Goal: Task Accomplishment & Management: Complete application form

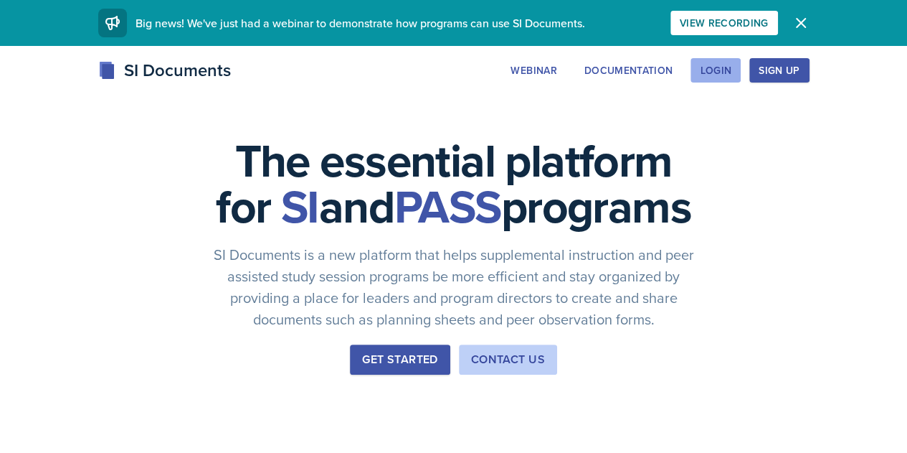
click at [732, 74] on div "Login" at bounding box center [716, 70] width 32 height 11
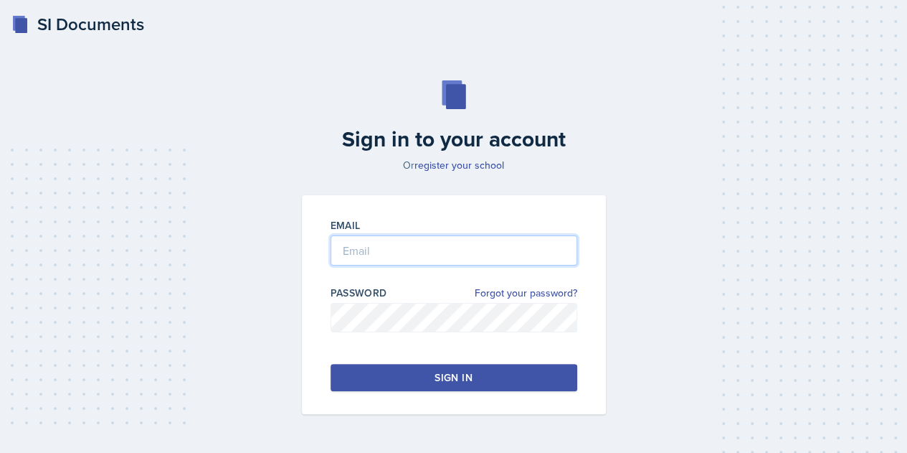
type input "[EMAIL_ADDRESS][DOMAIN_NAME]"
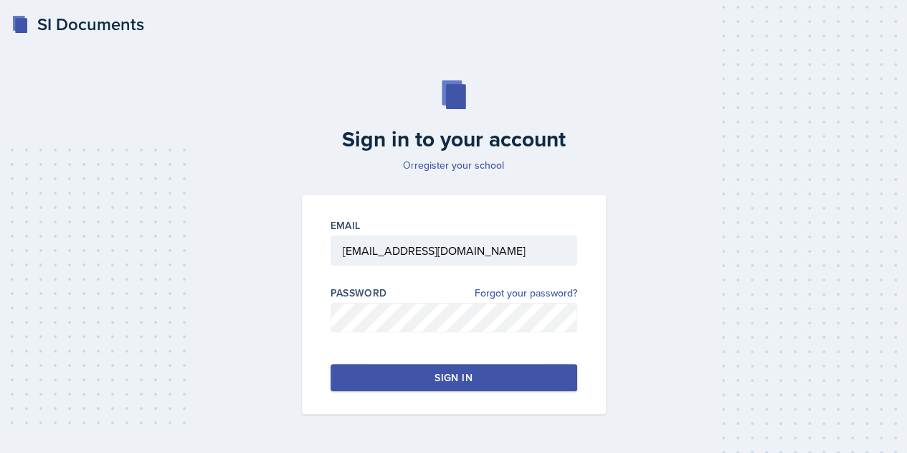
click at [429, 378] on button "Sign in" at bounding box center [454, 377] width 247 height 27
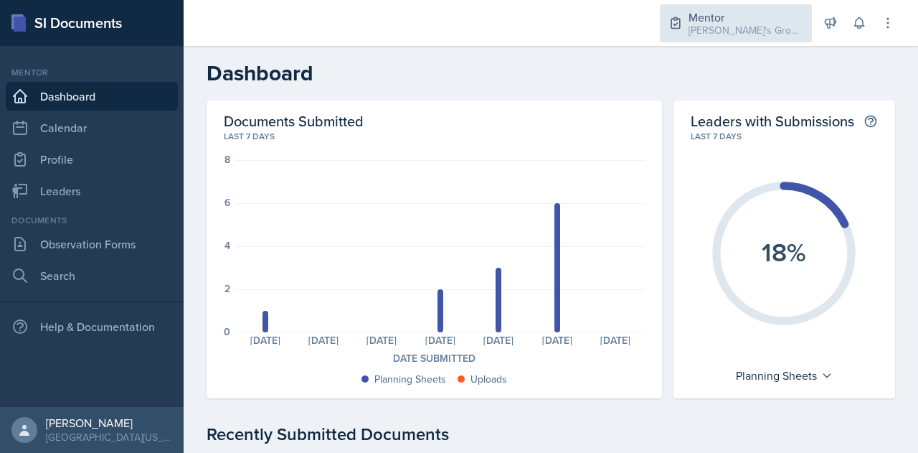
click at [710, 28] on div "[PERSON_NAME]'s Groups / Fall 2025" at bounding box center [746, 30] width 115 height 15
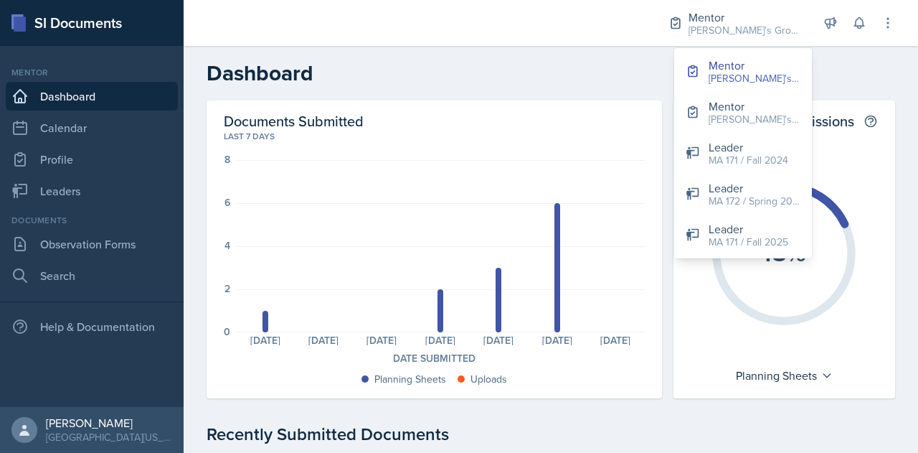
click at [498, 62] on h2 "Dashboard" at bounding box center [551, 73] width 689 height 26
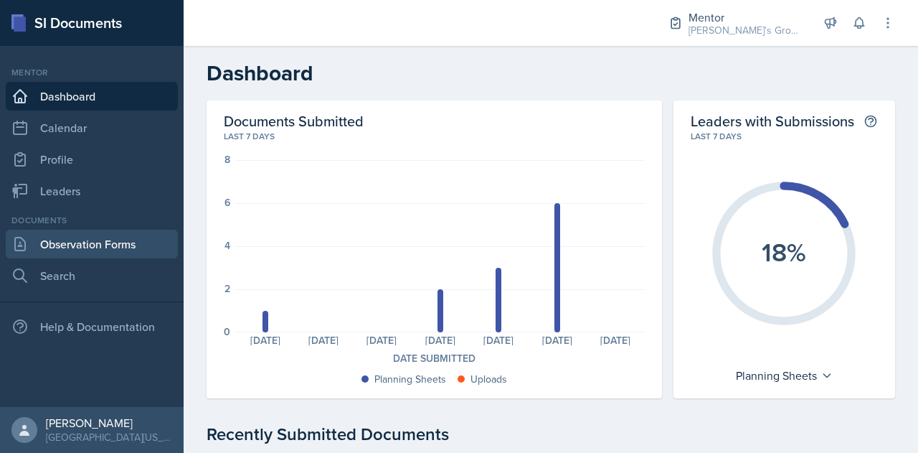
click at [114, 243] on link "Observation Forms" at bounding box center [92, 244] width 172 height 29
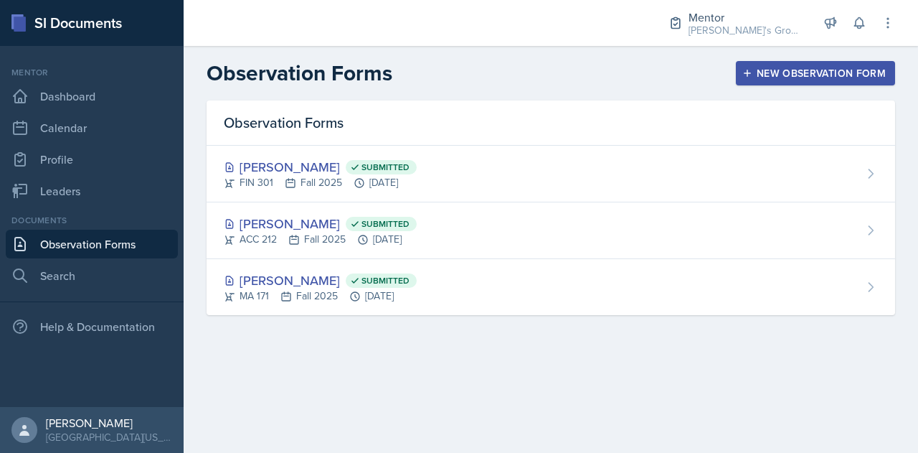
click at [780, 77] on div "New Observation Form" at bounding box center [815, 72] width 141 height 11
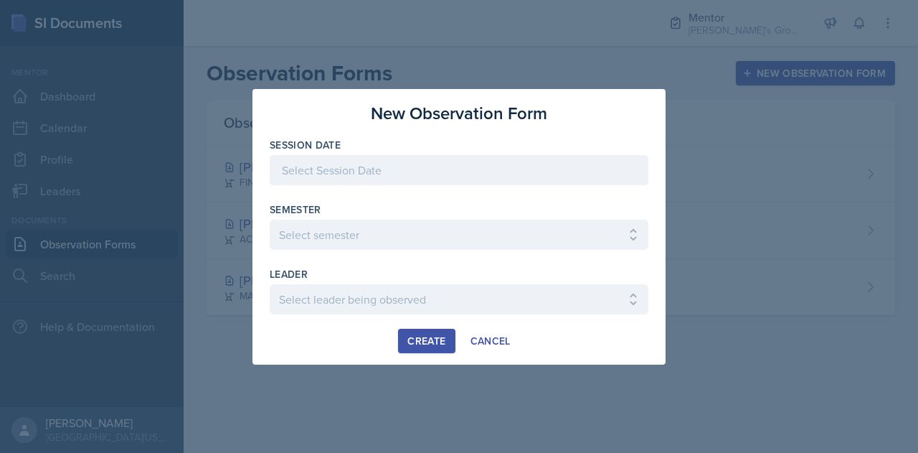
click at [419, 166] on div at bounding box center [459, 170] width 379 height 30
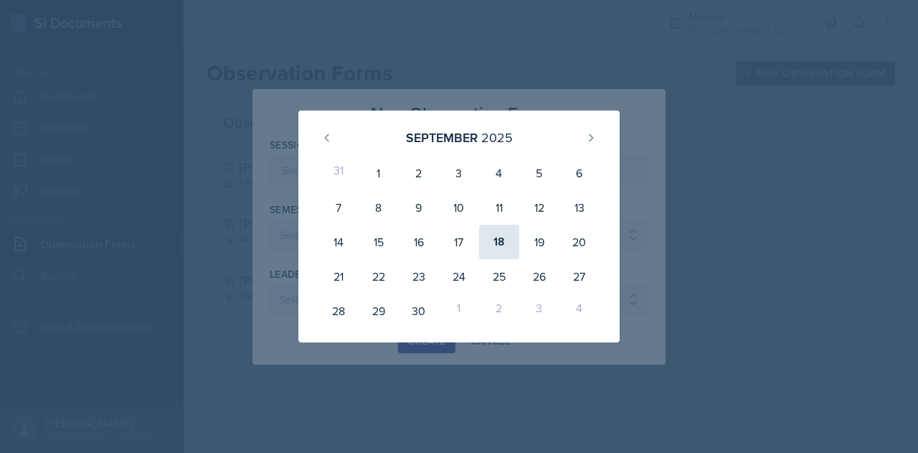
click at [498, 245] on div "18" at bounding box center [499, 241] width 40 height 34
type input "[DATE]"
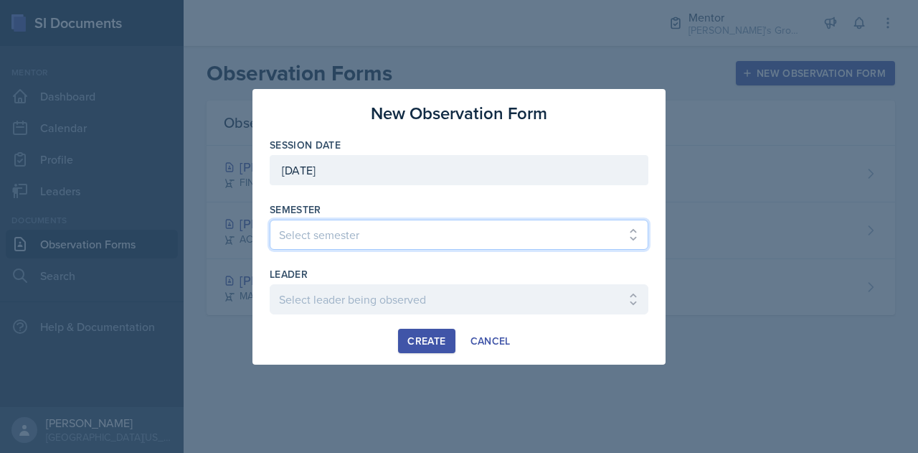
click at [435, 226] on select "Select semester All Fall 2021 Spring 2022 Fall 2022 Fall 2023 Spring 2023 Sprin…" at bounding box center [459, 234] width 379 height 30
select select "19fb88f7-c89b-4031-b5a0-458fd49807a1"
click at [270, 219] on select "Select semester All Fall 2021 Spring 2022 Fall 2022 Fall 2023 Spring 2023 Sprin…" at bounding box center [459, 234] width 379 height 30
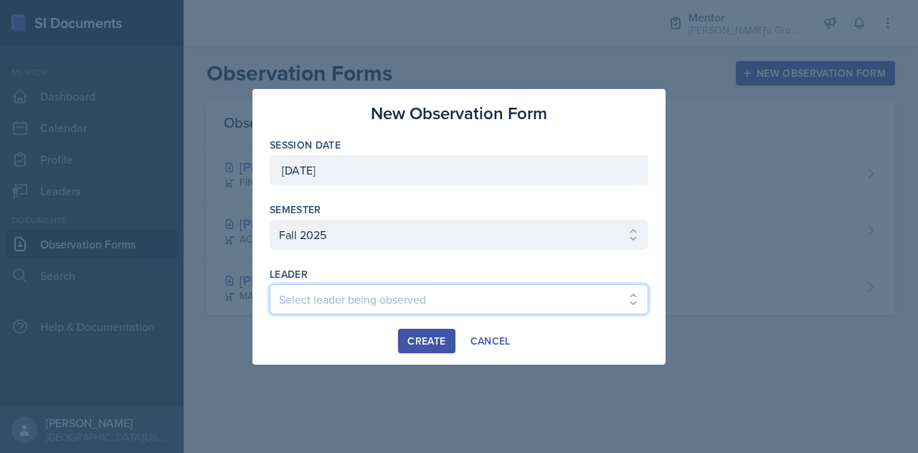
click at [453, 295] on select "Select leader being observed [PERSON_NAME] / [GEOGRAPHIC_DATA] 172 / [PERSON_NA…" at bounding box center [459, 299] width 379 height 30
select select "ac5c6a18-61e1-48c9-98ac-54ac9a6ce25a"
click at [270, 284] on select "Select leader being observed [PERSON_NAME] / [GEOGRAPHIC_DATA] 172 / [PERSON_NA…" at bounding box center [459, 299] width 379 height 30
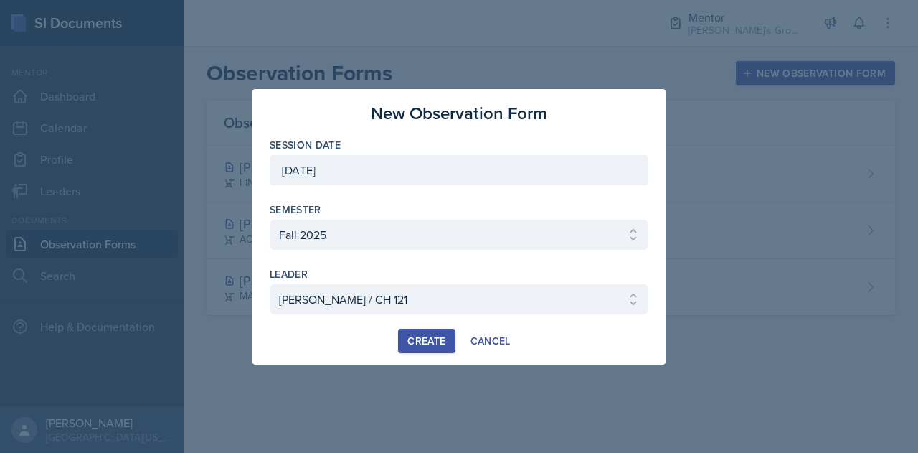
click at [427, 336] on div "Create" at bounding box center [426, 340] width 38 height 11
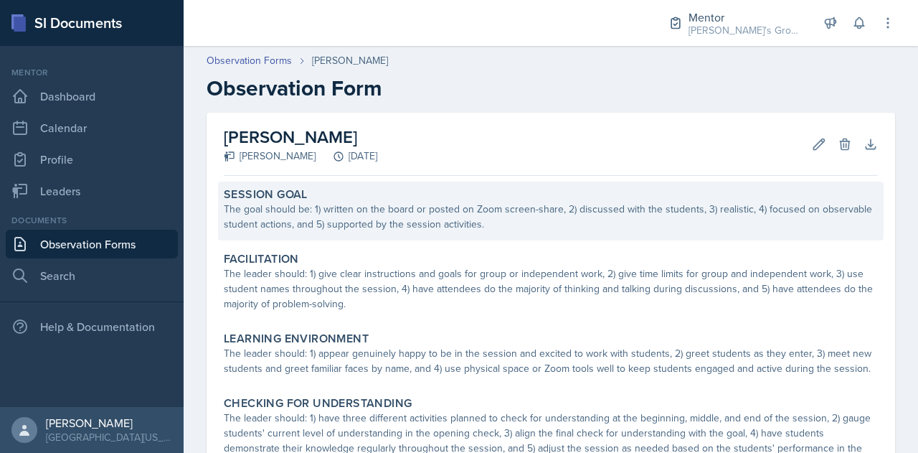
click at [558, 207] on div "The goal should be: 1) written on the board or posted on Zoom screen-share, 2) …" at bounding box center [551, 217] width 654 height 30
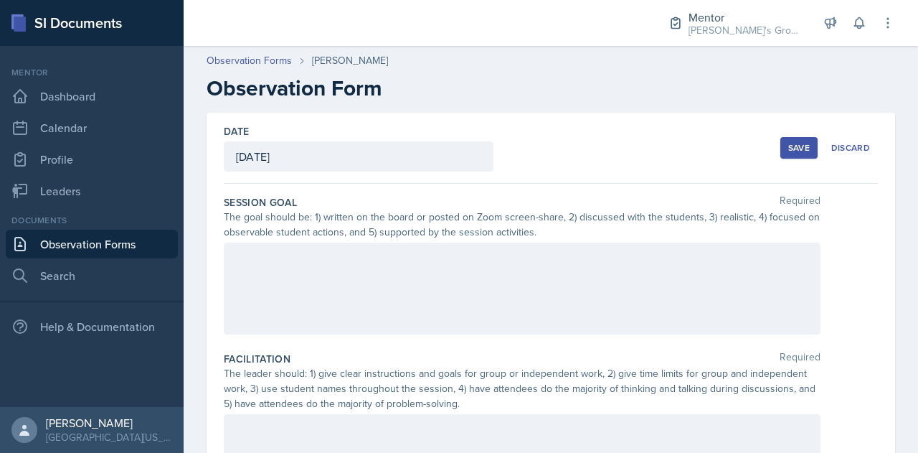
click at [492, 270] on div at bounding box center [522, 288] width 597 height 92
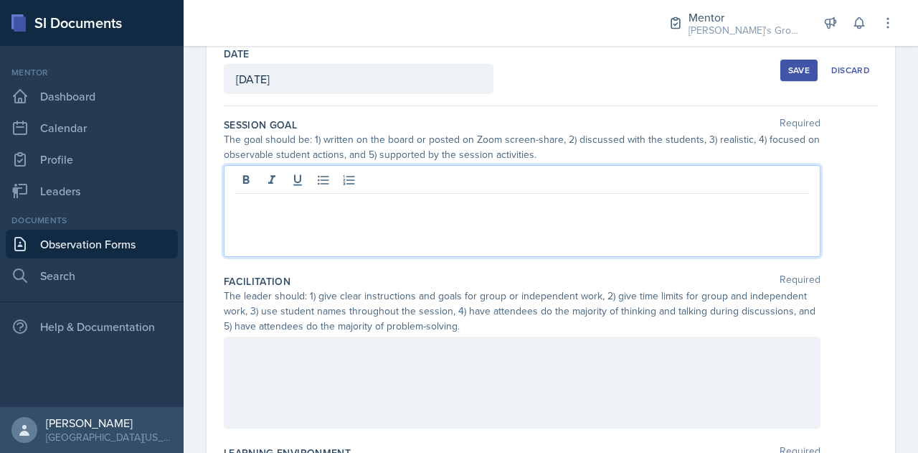
scroll to position [89, 0]
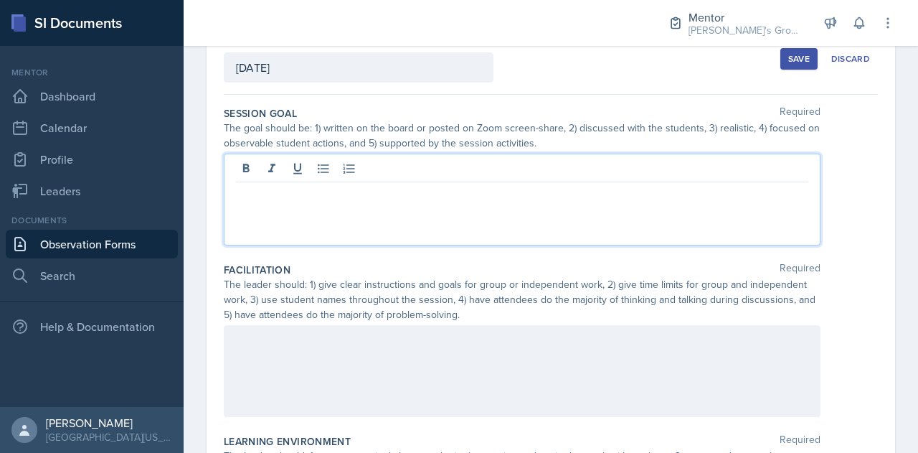
click at [475, 219] on div at bounding box center [522, 199] width 597 height 92
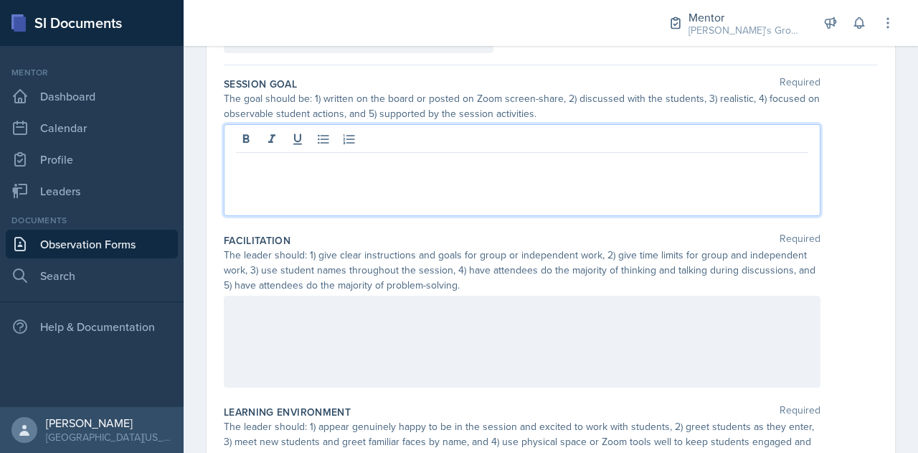
scroll to position [119, 0]
click at [383, 177] on div at bounding box center [522, 169] width 597 height 92
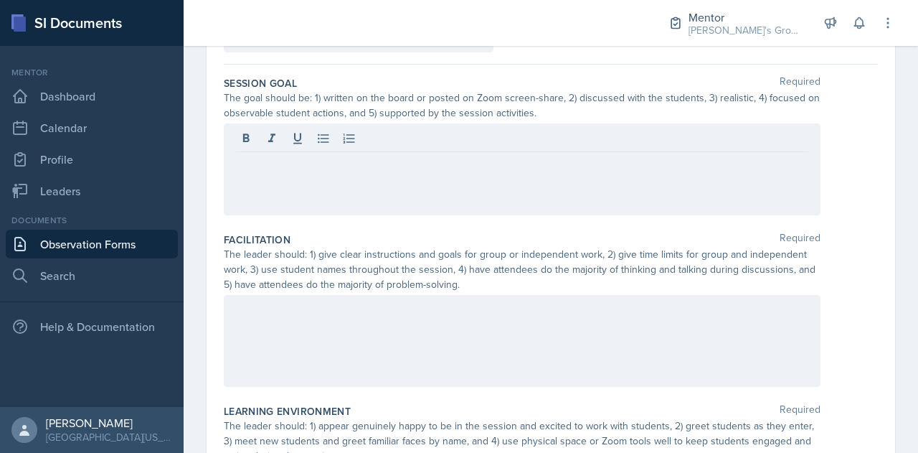
click at [373, 181] on div at bounding box center [522, 169] width 597 height 92
click at [399, 199] on div at bounding box center [522, 169] width 597 height 92
click at [387, 180] on div at bounding box center [522, 169] width 597 height 92
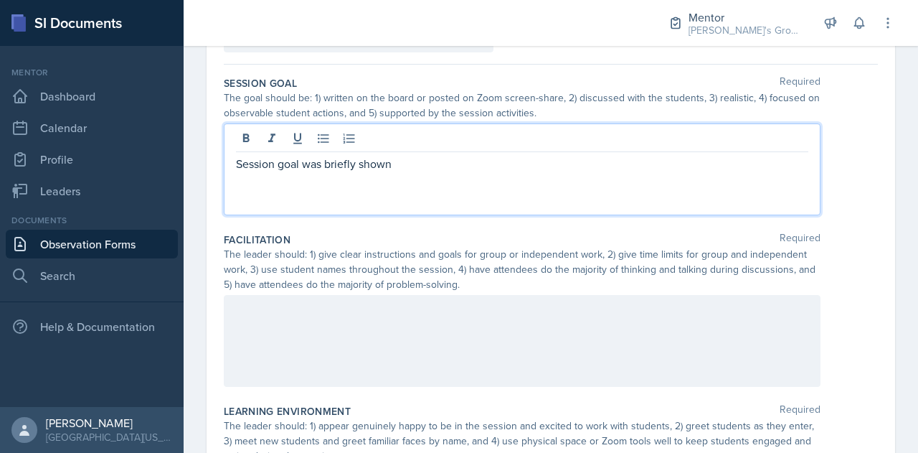
click at [326, 161] on p "Session goal was briefly shown" at bounding box center [522, 163] width 572 height 17
click at [437, 164] on p "Session goal was only briefly shown" at bounding box center [522, 163] width 572 height 17
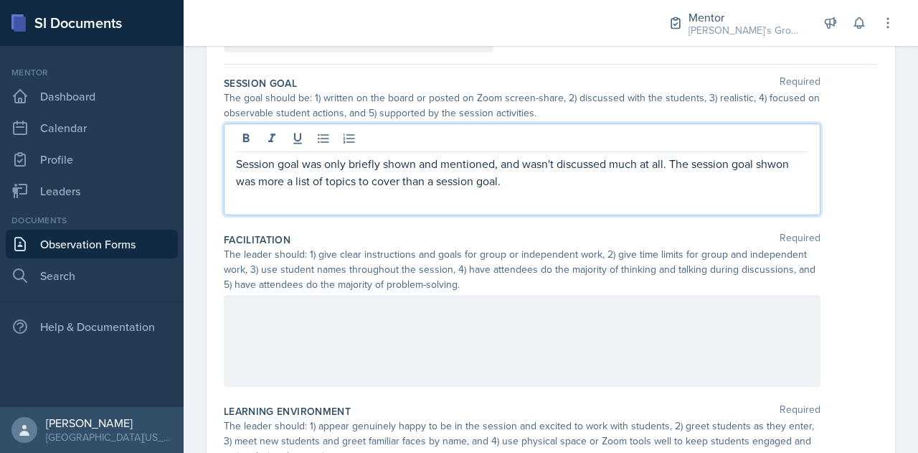
click at [778, 166] on p "Session goal was only briefly shown and mentioned, and wasn't discussed much at…" at bounding box center [522, 172] width 572 height 34
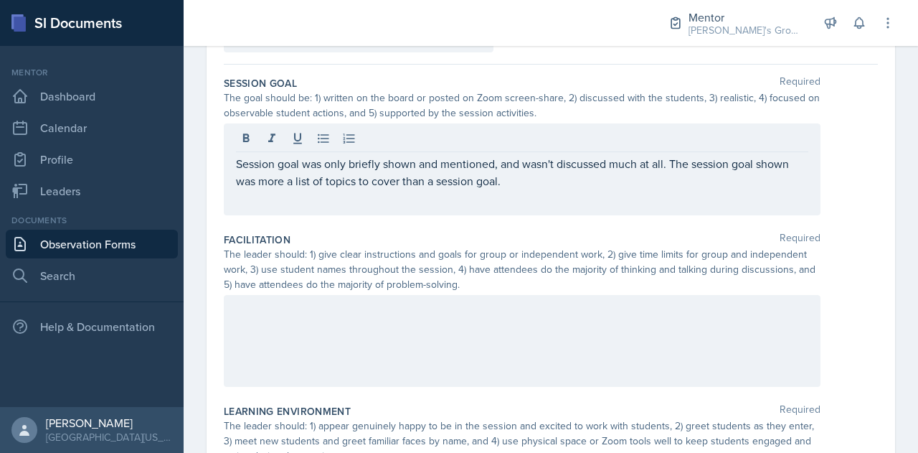
click at [656, 190] on div "Session goal was only briefly shown and mentioned, and wasn't discussed much at…" at bounding box center [522, 169] width 597 height 92
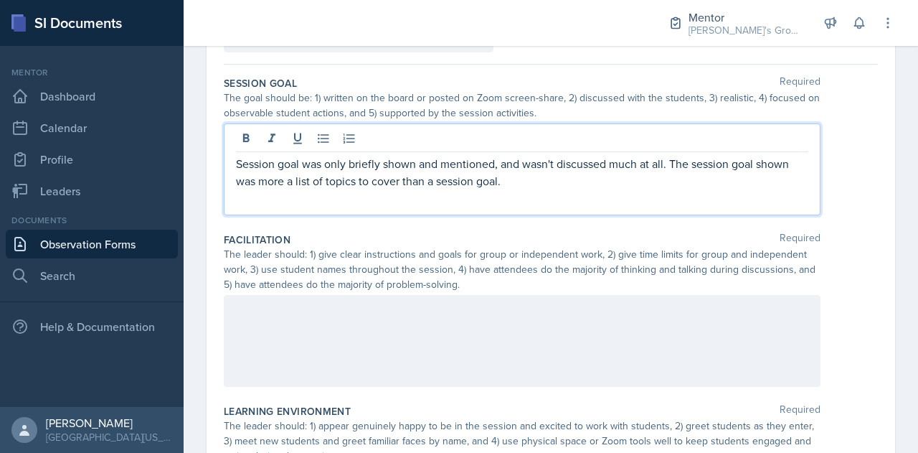
click at [582, 184] on p "Session goal was only briefly shown and mentioned, and wasn't discussed much at…" at bounding box center [522, 172] width 572 height 34
click at [495, 166] on p "Session goal was only briefly shown and mentioned, and wasn't discussed much at…" at bounding box center [522, 172] width 572 height 34
click at [740, 186] on p "Session goal was only briefly shown and mentioned, and wasn't discussed much at…" at bounding box center [522, 172] width 572 height 34
click at [673, 164] on p "Session goal was only briefly shown and mentioned, and wasn't discussed much at…" at bounding box center [522, 172] width 572 height 34
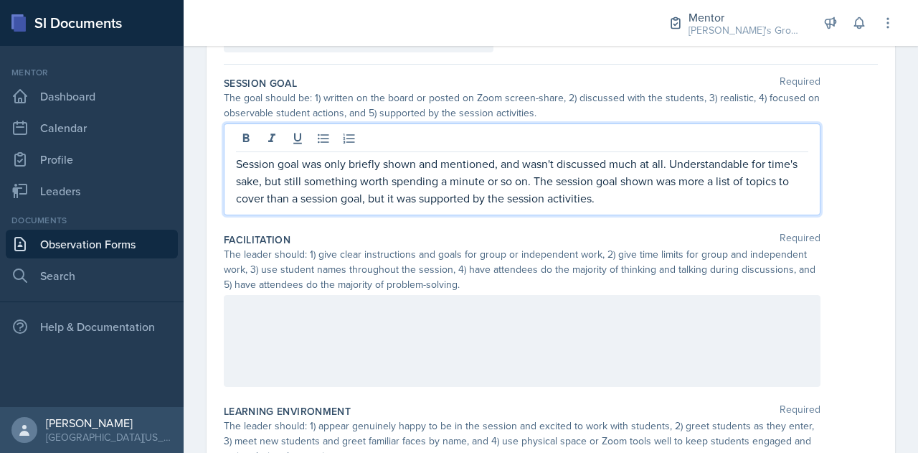
click at [721, 199] on p "Session goal was only briefly shown and mentioned, and wasn't discussed much at…" at bounding box center [522, 181] width 572 height 52
click at [437, 368] on div at bounding box center [522, 341] width 597 height 92
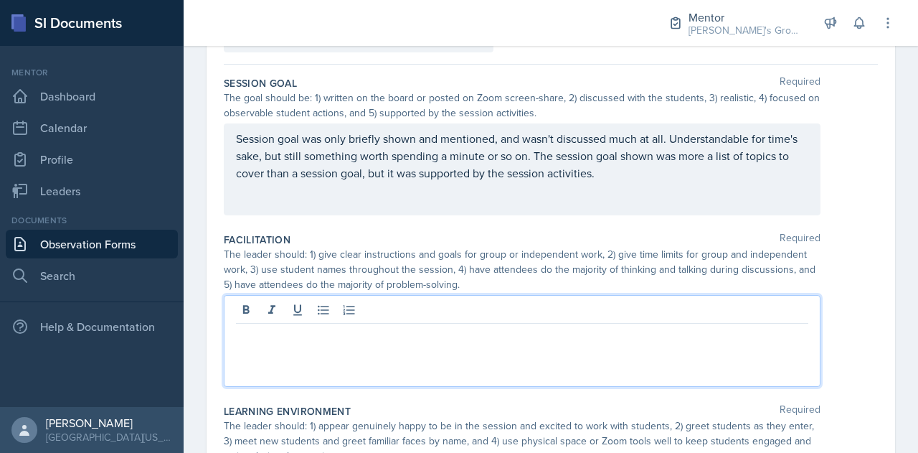
scroll to position [143, 0]
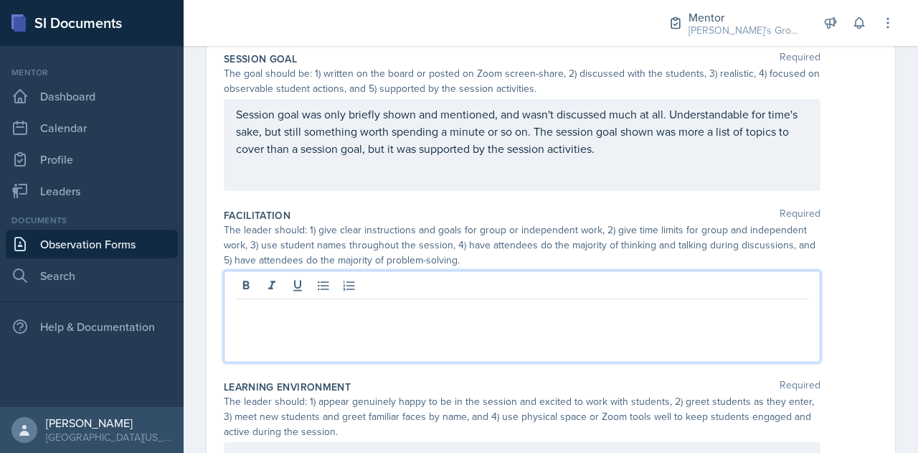
click at [407, 327] on div at bounding box center [522, 316] width 597 height 92
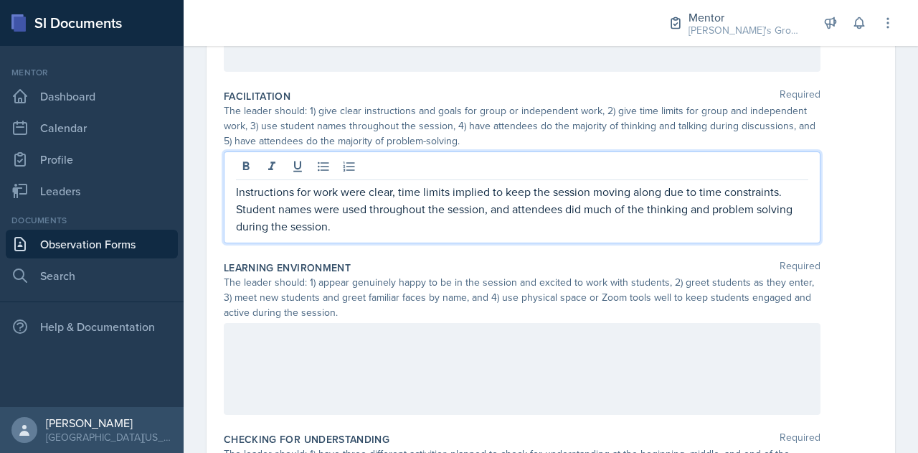
scroll to position [267, 0]
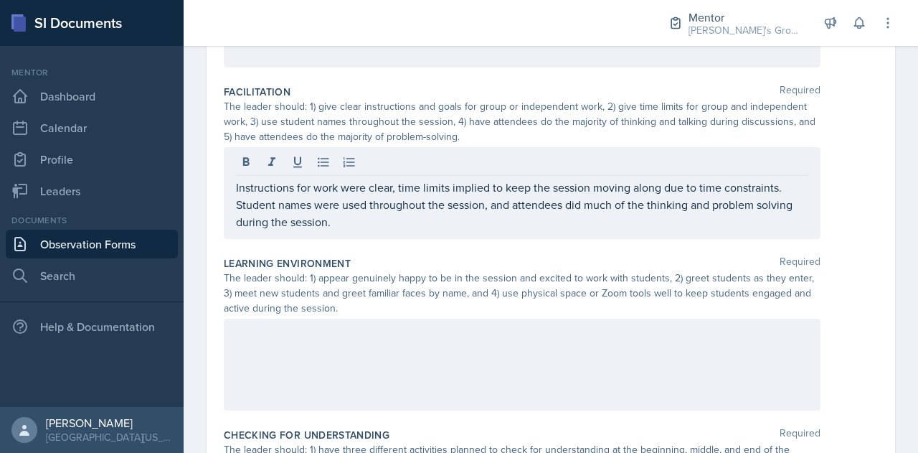
click at [420, 348] on div at bounding box center [522, 364] width 597 height 92
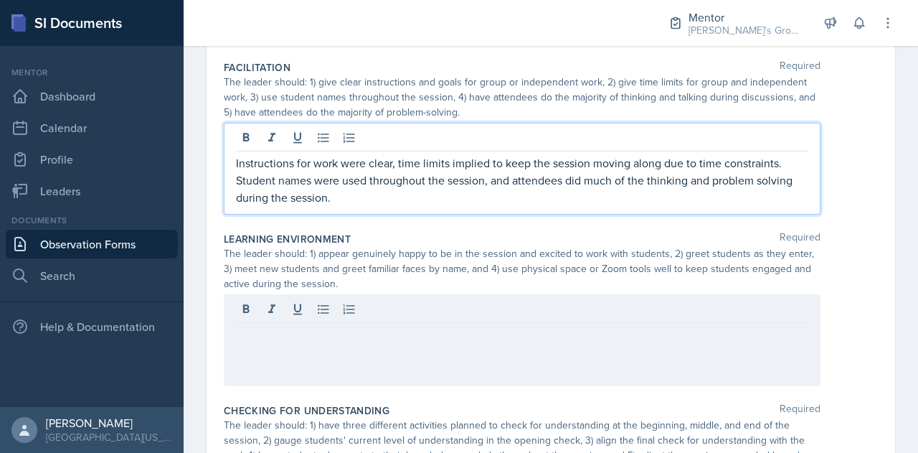
click at [406, 177] on p "Instructions for work were clear, time limits implied to keep the session movin…" at bounding box center [522, 180] width 572 height 52
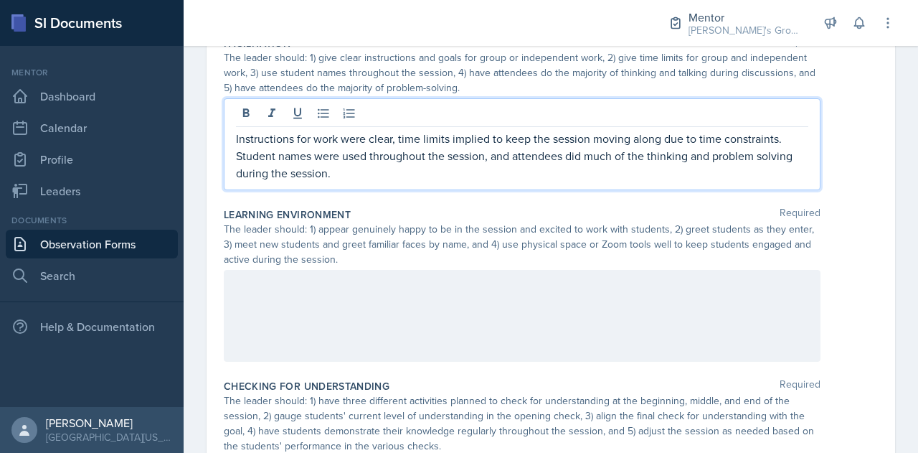
scroll to position [318, 0]
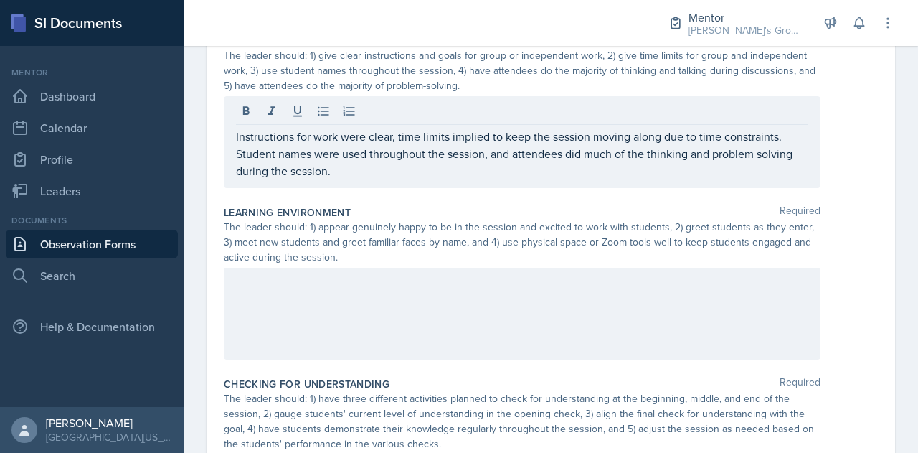
click at [367, 341] on div at bounding box center [522, 314] width 597 height 92
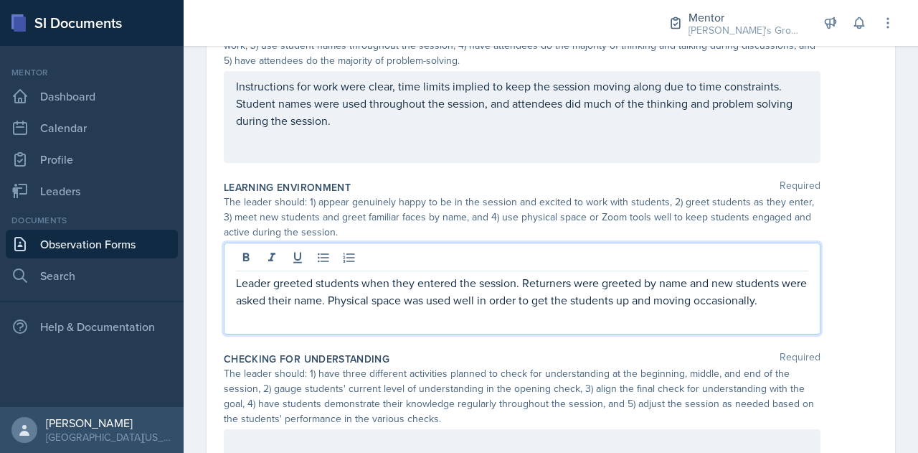
click at [499, 299] on p "Leader greeted students when they entered the session. Returners were greeted b…" at bounding box center [522, 291] width 572 height 34
click at [776, 311] on div "Leader greeted students when they entered the session. Returners were greeted b…" at bounding box center [522, 288] width 597 height 92
click at [767, 306] on p "Leader greeted students when they entered the session. Returners were greeted b…" at bounding box center [522, 291] width 572 height 34
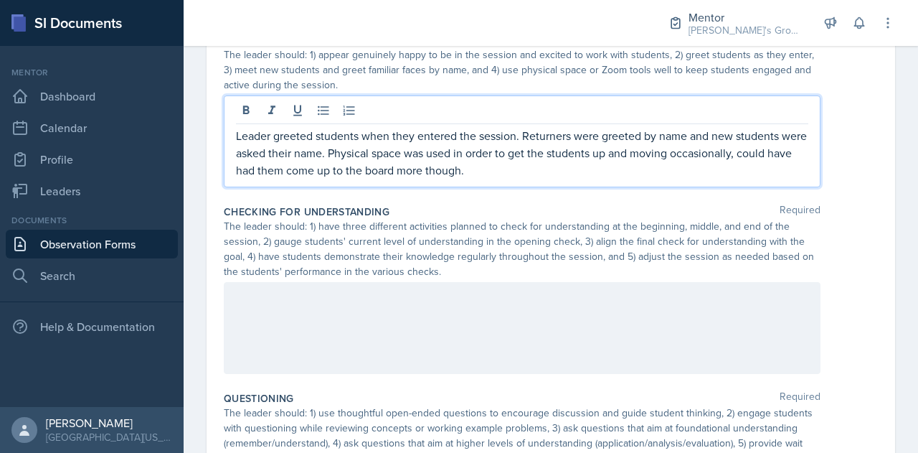
scroll to position [491, 0]
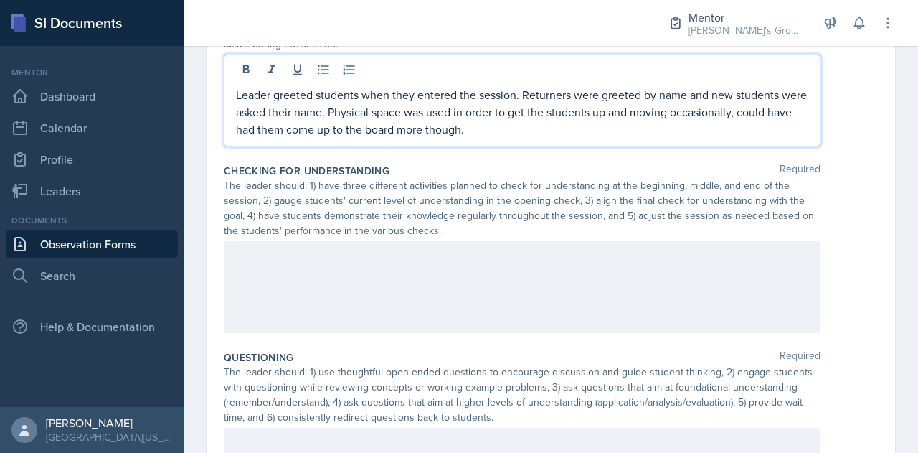
click at [697, 293] on div at bounding box center [522, 287] width 597 height 92
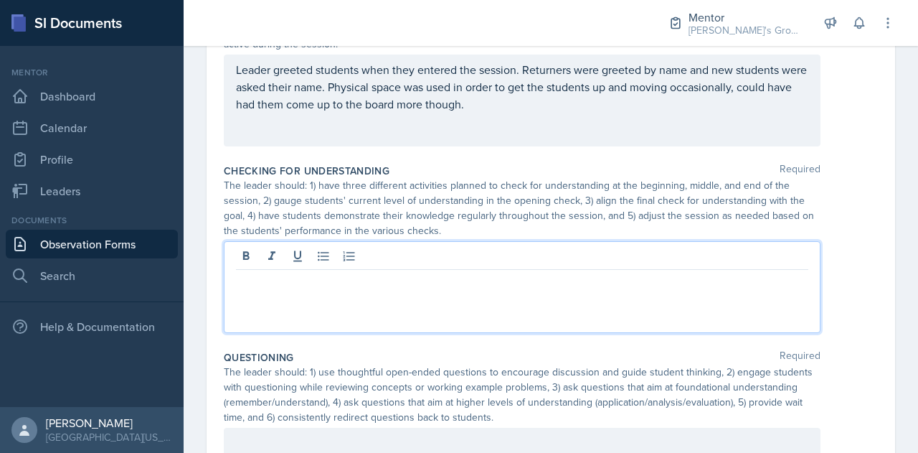
scroll to position [555, 0]
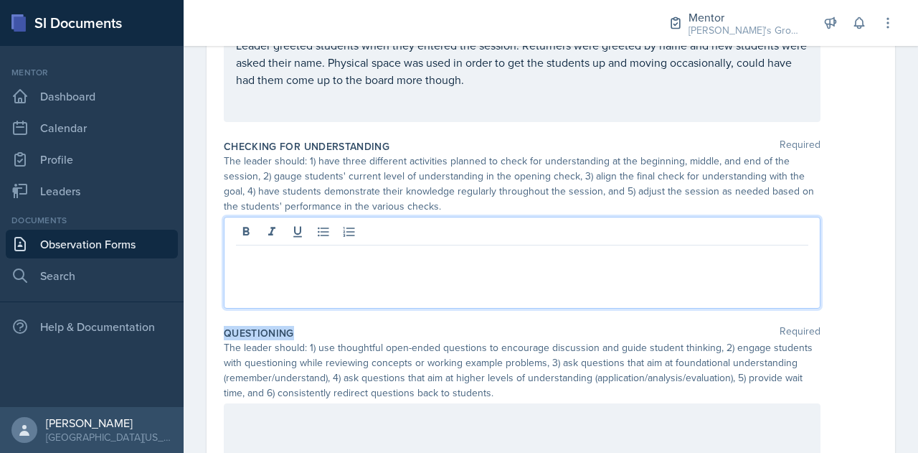
click at [697, 293] on div at bounding box center [522, 263] width 597 height 92
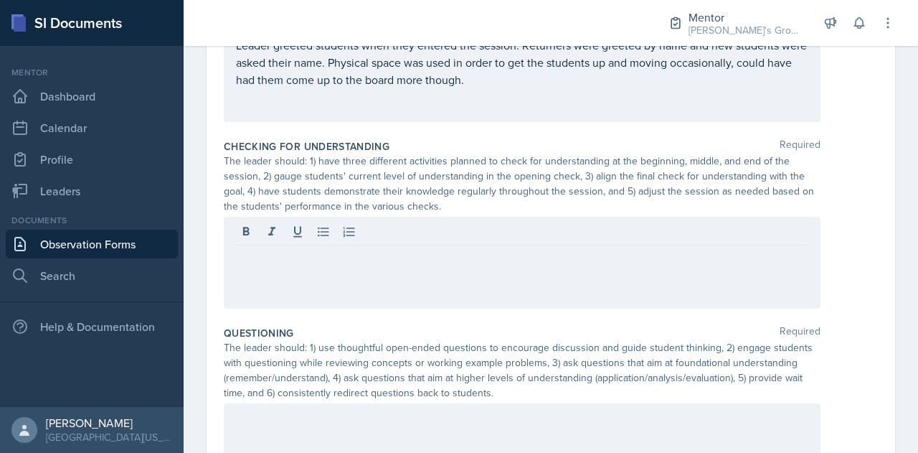
click at [843, 220] on div at bounding box center [551, 263] width 654 height 92
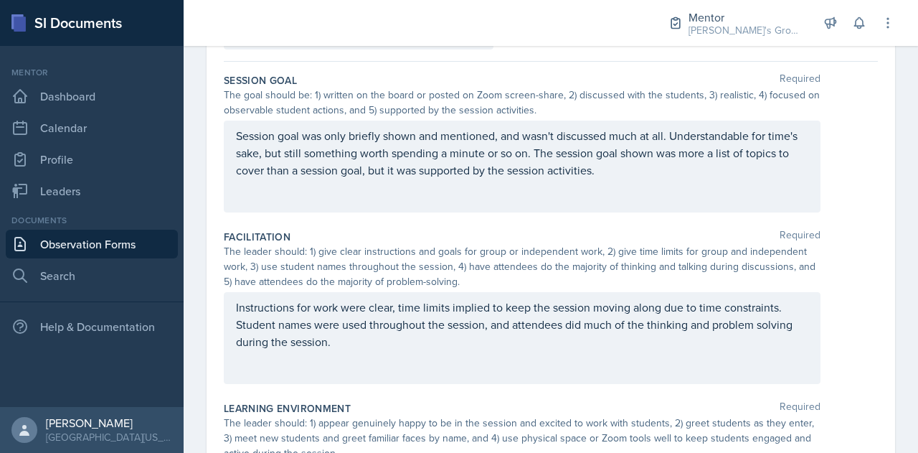
scroll to position [123, 0]
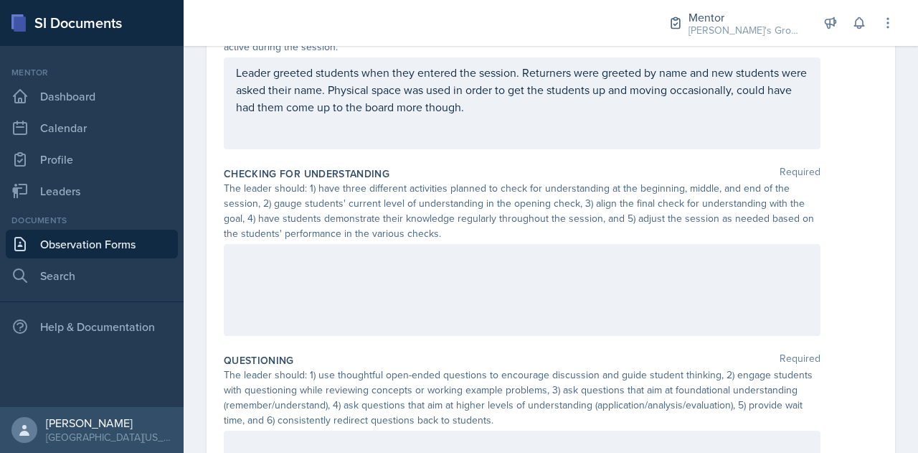
click at [491, 277] on div at bounding box center [522, 290] width 597 height 92
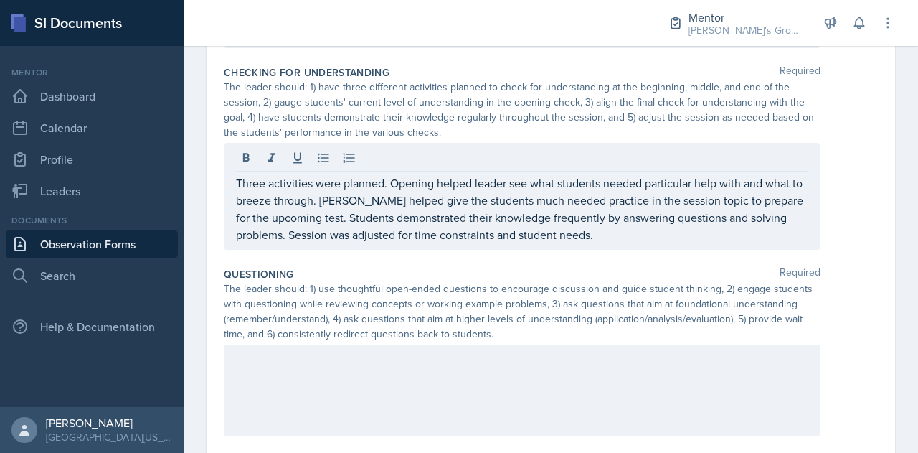
click at [519, 377] on div at bounding box center [522, 390] width 597 height 92
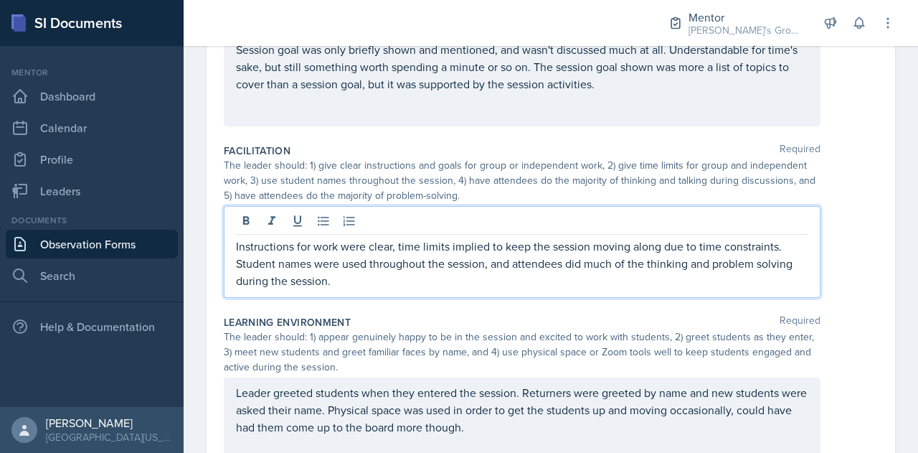
scroll to position [232, 0]
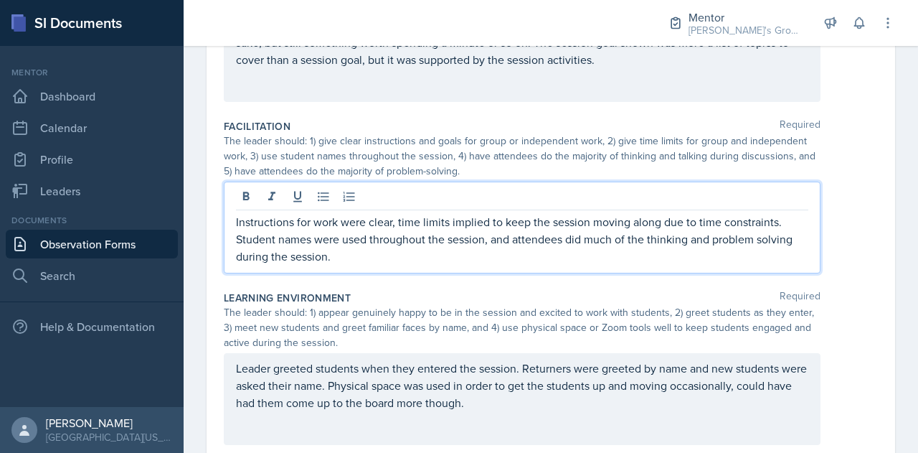
click at [355, 255] on p "Instructions for work were clear, time limits implied to keep the session movin…" at bounding box center [522, 239] width 572 height 52
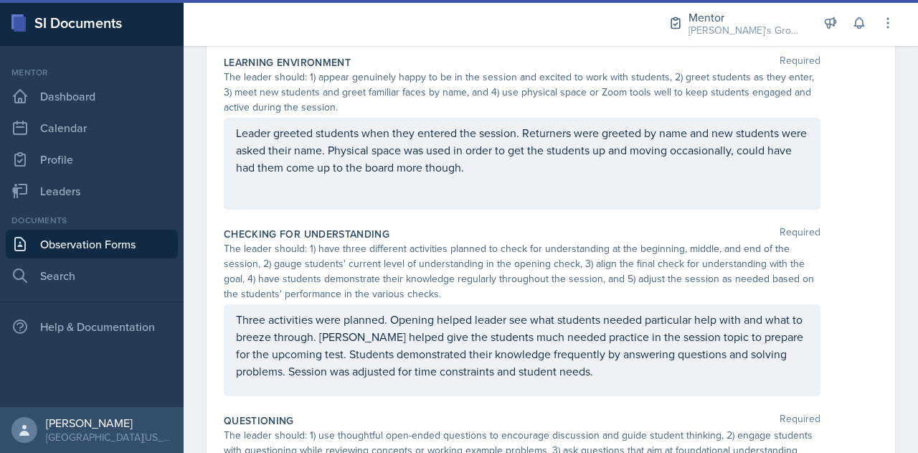
click at [557, 178] on div "Leader greeted students when they entered the session. Returners were greeted b…" at bounding box center [522, 164] width 597 height 92
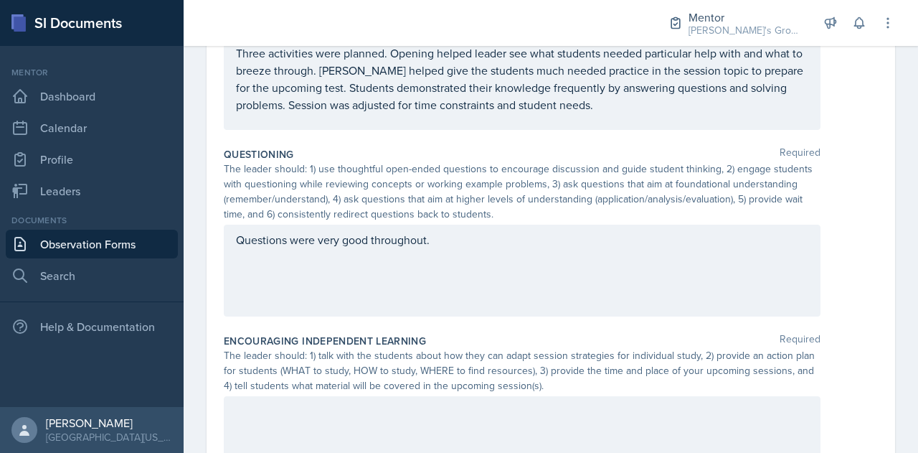
scroll to position [825, 0]
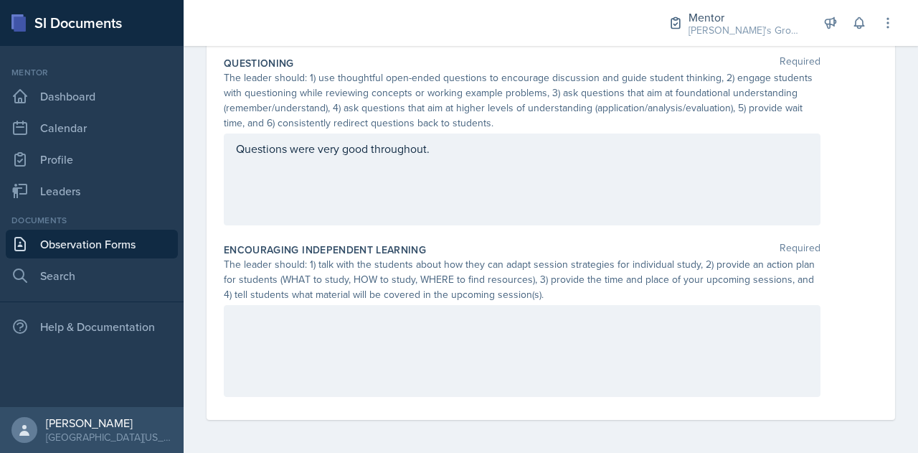
click at [427, 346] on div at bounding box center [522, 351] width 597 height 92
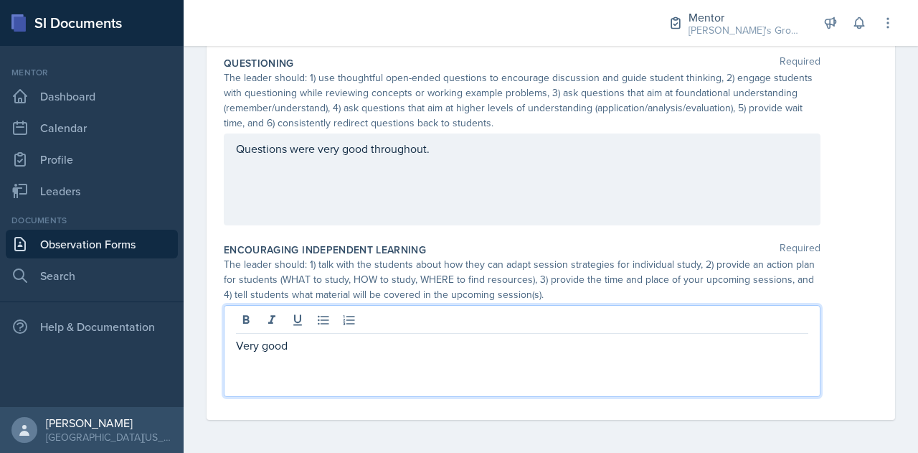
click at [476, 349] on p "Very good" at bounding box center [522, 344] width 572 height 17
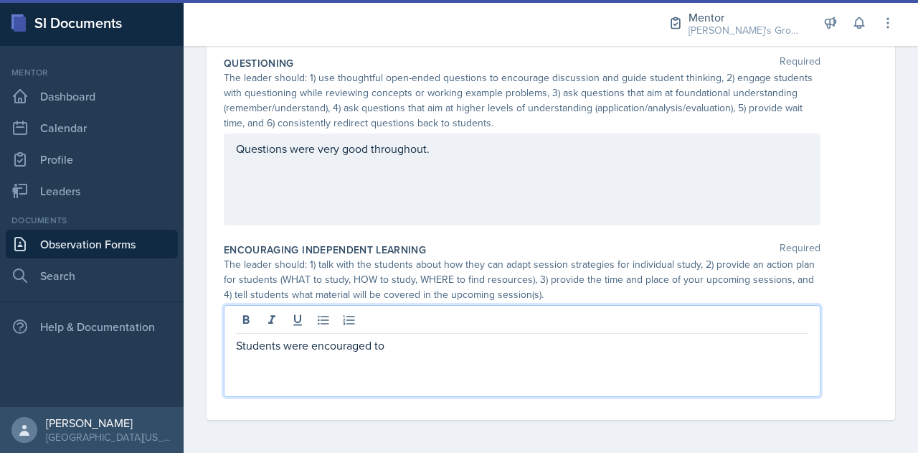
click at [442, 359] on div "Students were encouraged to" at bounding box center [522, 351] width 597 height 92
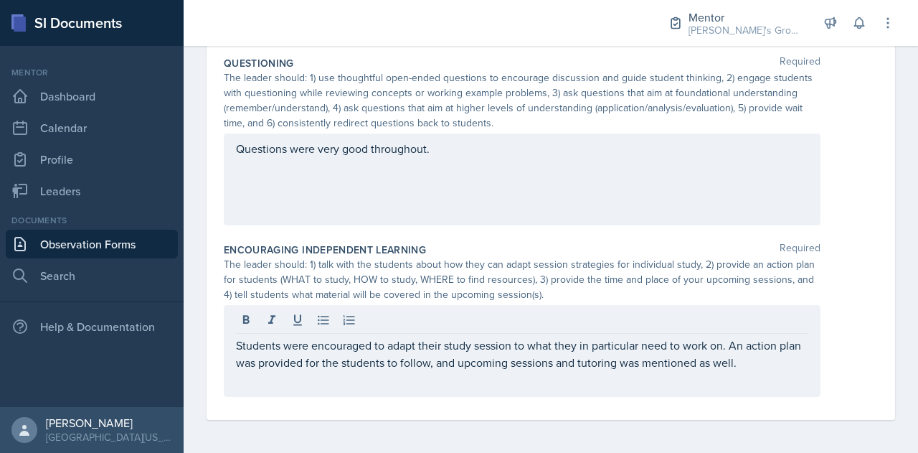
click at [776, 376] on div "Students were encouraged to adapt their study session to what they in particula…" at bounding box center [522, 351] width 597 height 92
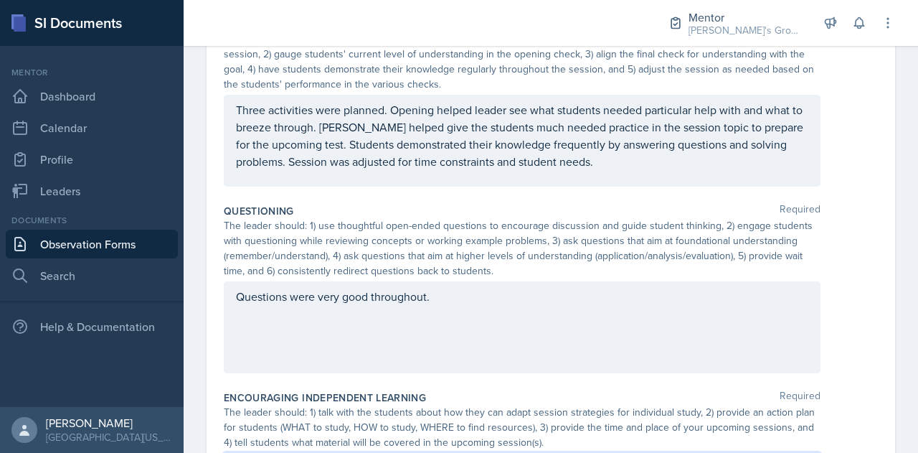
click at [583, 336] on div "Questions were very good throughout." at bounding box center [522, 327] width 597 height 92
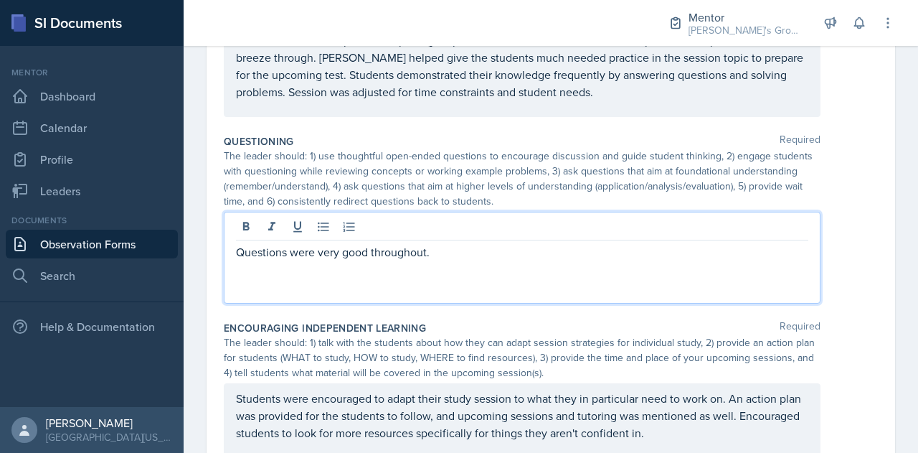
scroll to position [744, 0]
click at [516, 275] on div "Questions were very good throughout." at bounding box center [522, 260] width 597 height 92
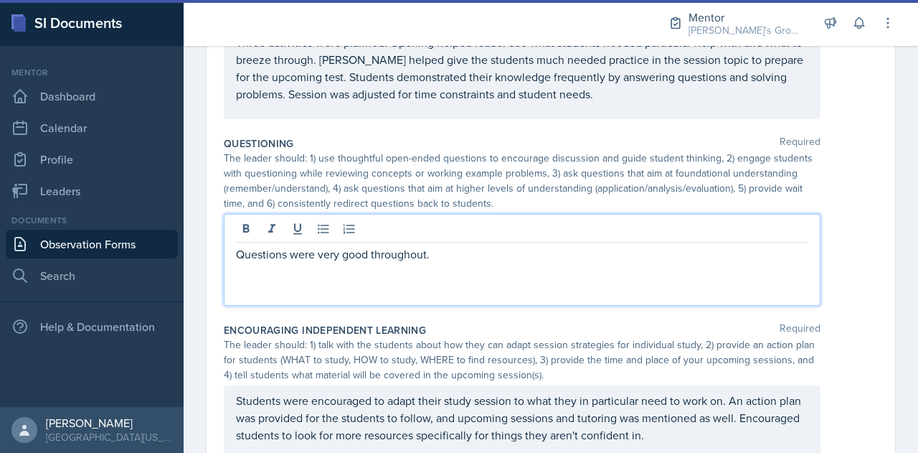
click at [468, 268] on div "Questions were very good throughout." at bounding box center [522, 260] width 597 height 92
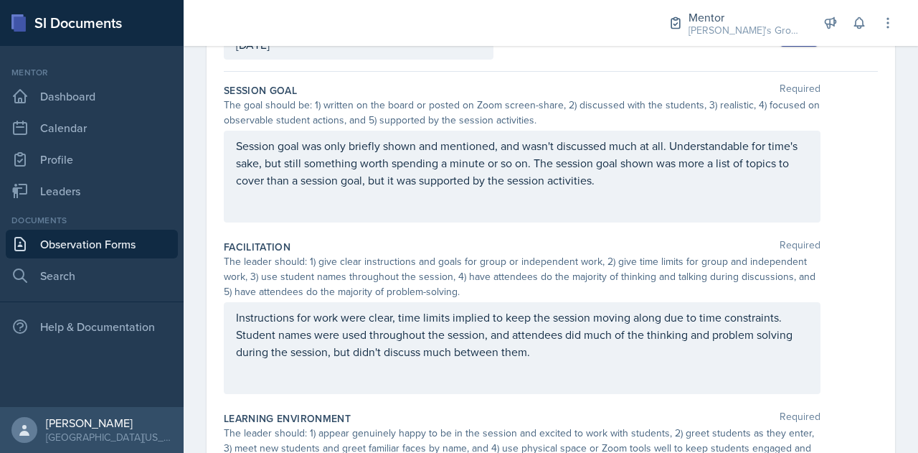
scroll to position [0, 0]
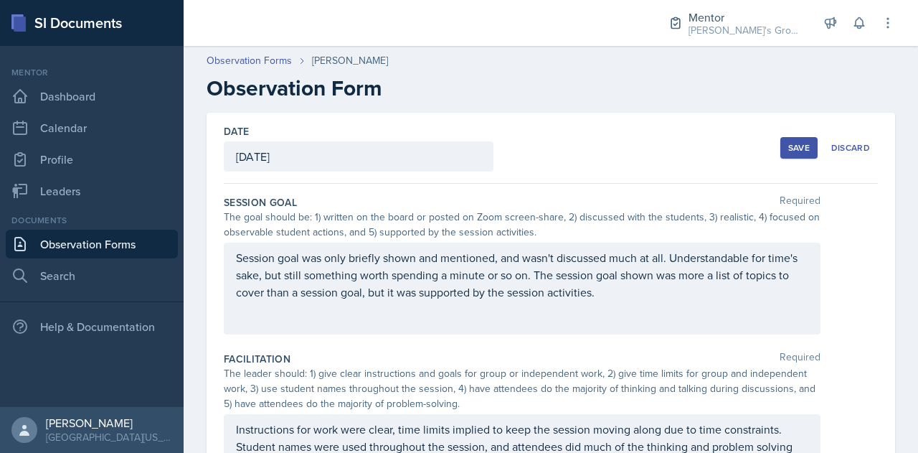
click at [800, 144] on button "Save" at bounding box center [798, 148] width 37 height 22
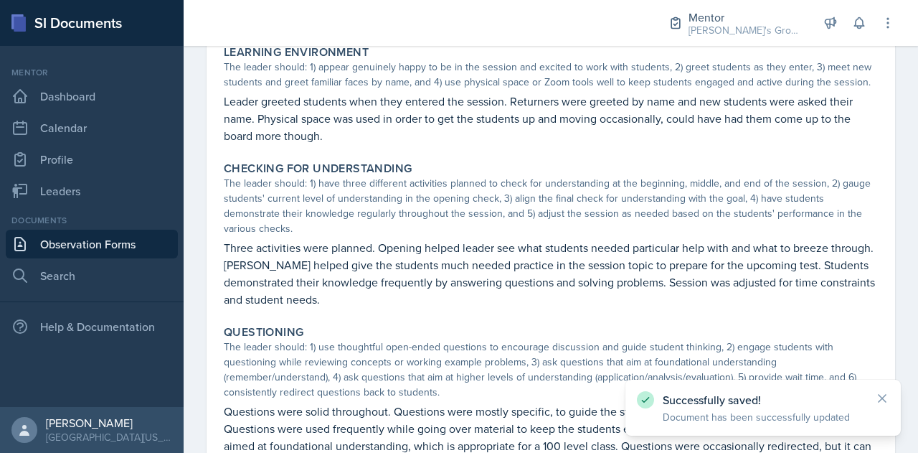
scroll to position [404, 0]
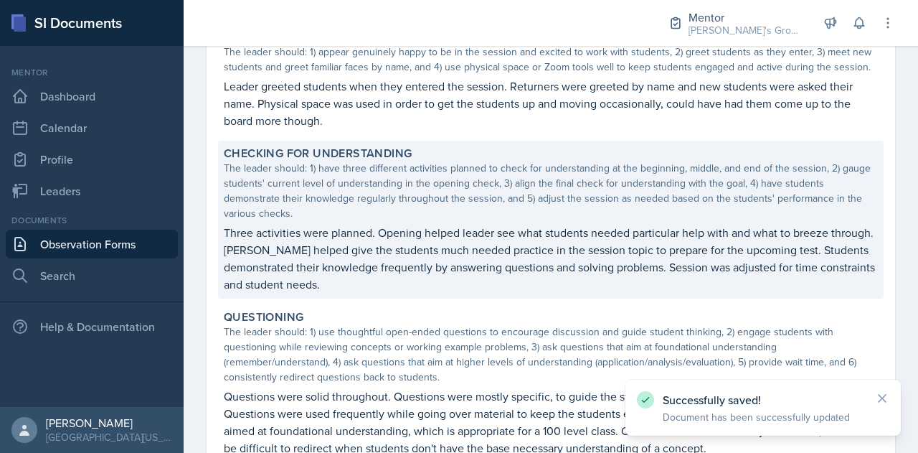
click at [447, 260] on p "Three activities were planned. Opening helped leader see what students needed p…" at bounding box center [551, 258] width 654 height 69
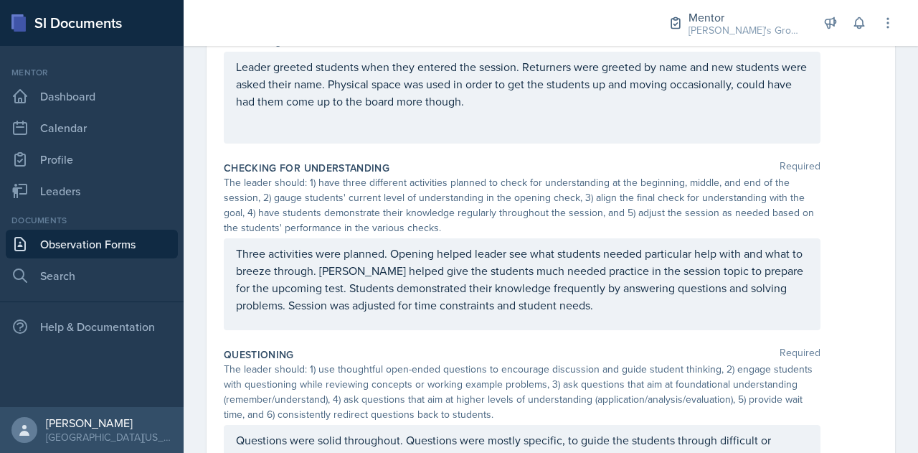
scroll to position [558, 0]
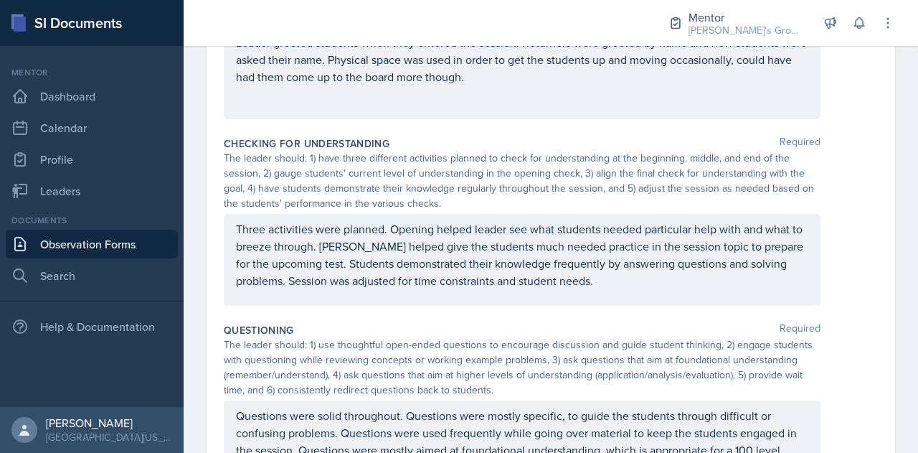
click at [311, 288] on p "Three activities were planned. Opening helped leader see what students needed p…" at bounding box center [522, 254] width 572 height 69
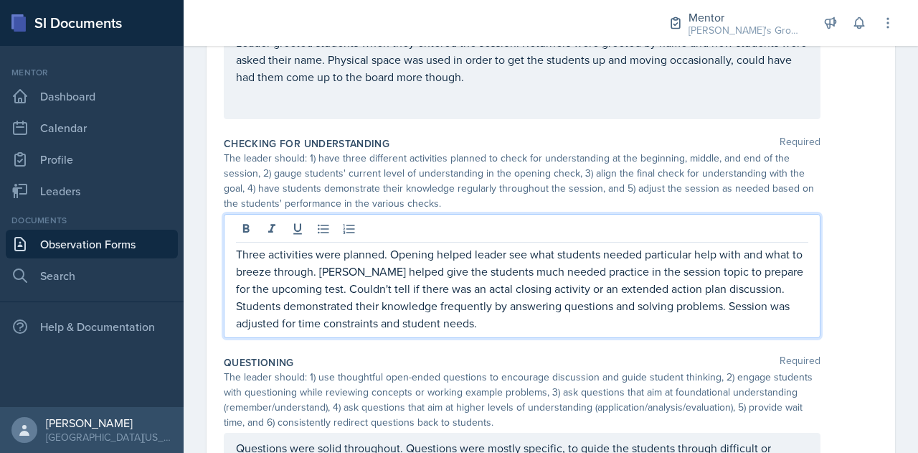
click at [470, 290] on p "Three activities were planned. Opening helped leader see what students needed p…" at bounding box center [522, 288] width 572 height 86
click at [766, 290] on p "Three activities were planned. Opening helped leader see what students needed p…" at bounding box center [522, 288] width 572 height 86
click at [558, 313] on p "Three activities were planned. Opening helped leader see what students needed p…" at bounding box center [522, 288] width 572 height 86
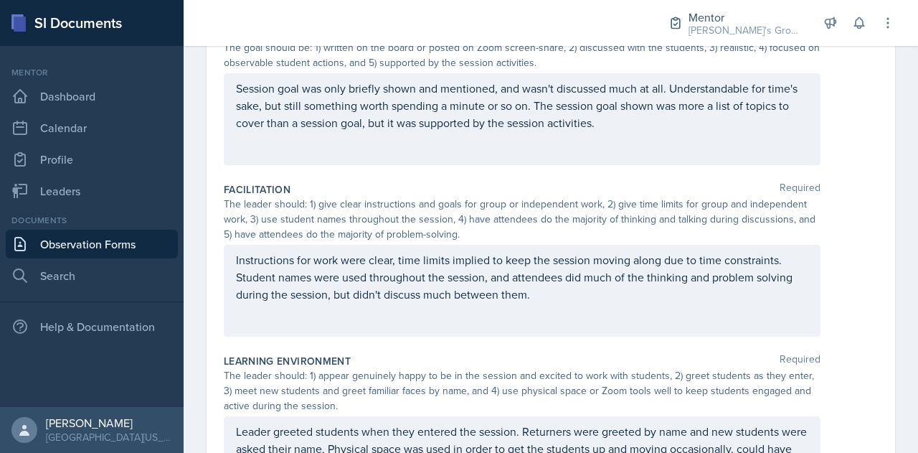
scroll to position [0, 0]
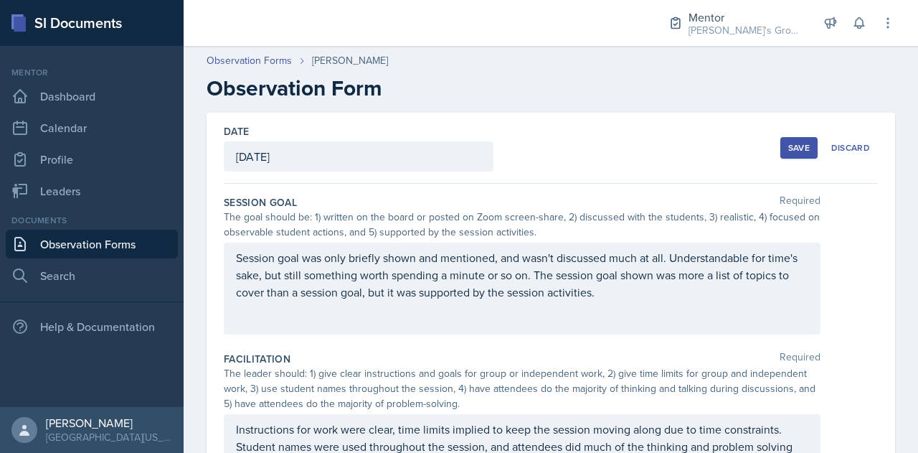
click at [789, 140] on button "Save" at bounding box center [798, 148] width 37 height 22
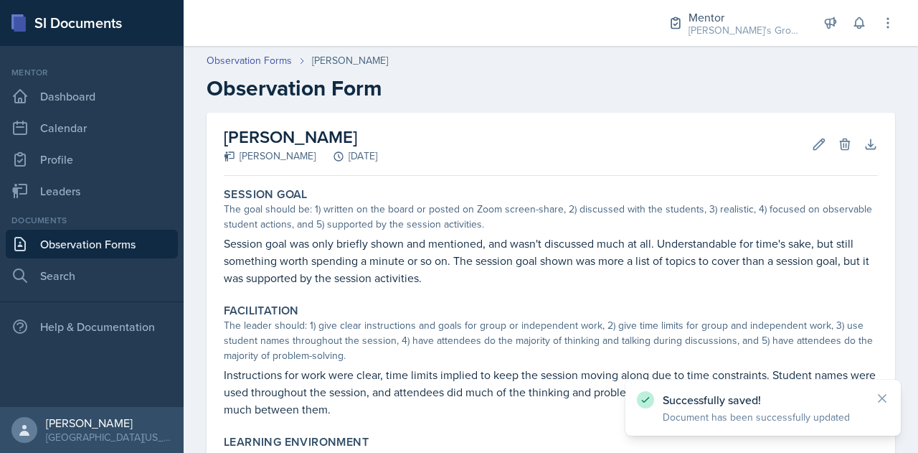
scroll to position [637, 0]
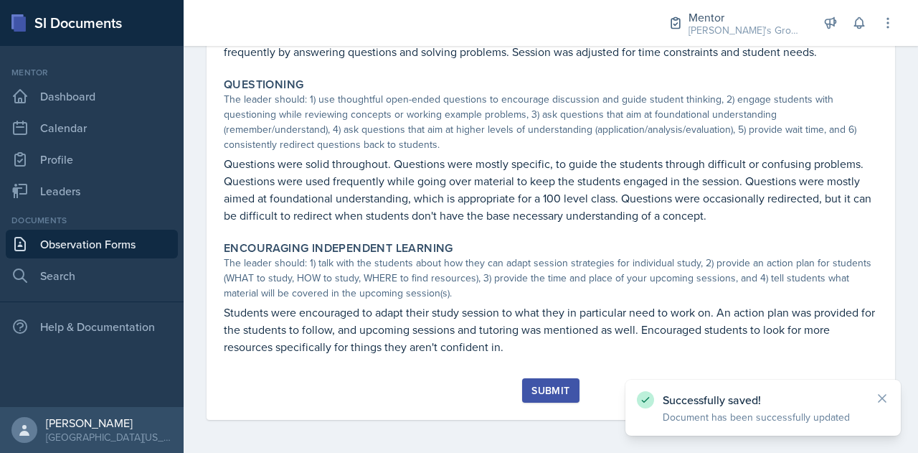
click at [552, 392] on div "Submit" at bounding box center [550, 389] width 38 height 11
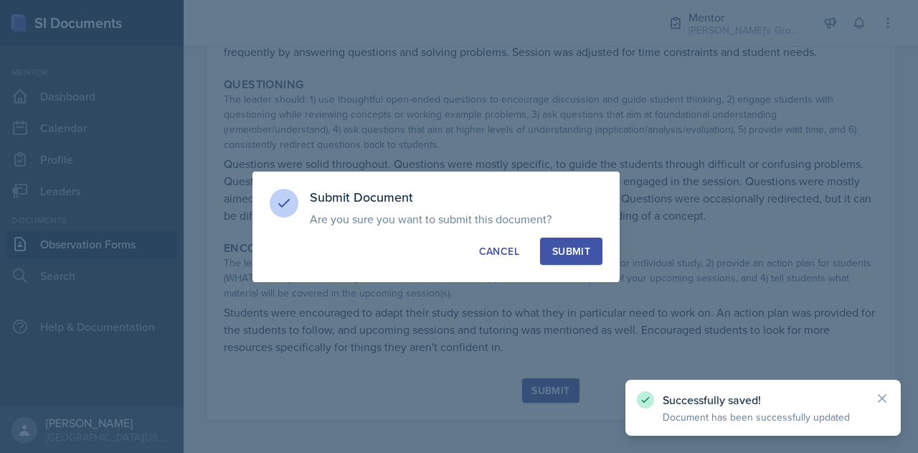
click at [555, 253] on div "Submit" at bounding box center [571, 251] width 38 height 14
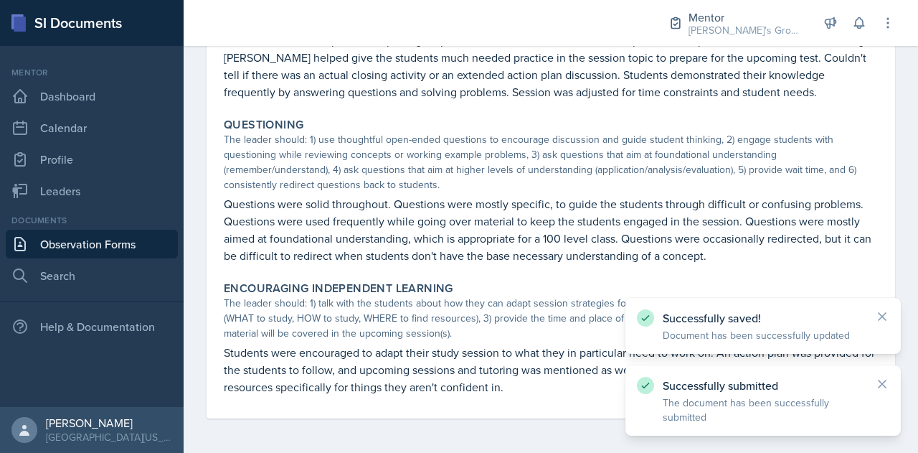
scroll to position [596, 0]
